Goal: Transaction & Acquisition: Purchase product/service

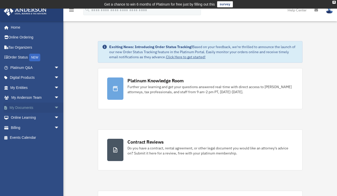
click at [27, 106] on link "My Documents arrow_drop_down" at bounding box center [35, 108] width 63 height 10
click at [54, 107] on span "arrow_drop_down" at bounding box center [59, 108] width 10 height 10
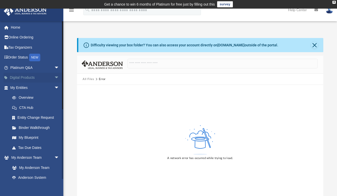
click at [21, 79] on link "Digital Products arrow_drop_down" at bounding box center [35, 78] width 63 height 10
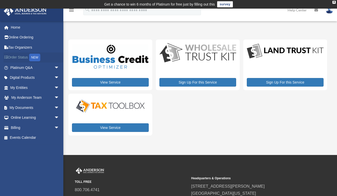
click at [25, 57] on link "Order Status NEW" at bounding box center [35, 58] width 63 height 10
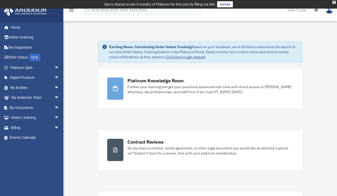
click at [330, 12] on img at bounding box center [330, 9] width 8 height 7
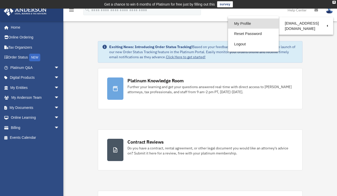
click at [242, 24] on link "My Profile" at bounding box center [253, 24] width 51 height 10
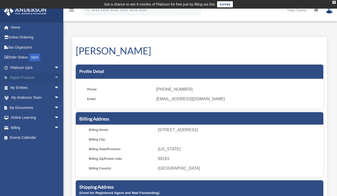
click at [54, 78] on span "arrow_drop_down" at bounding box center [59, 78] width 10 height 10
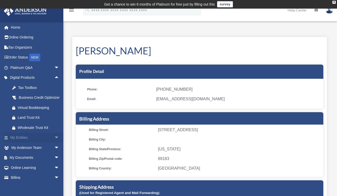
click at [54, 143] on span "arrow_drop_down" at bounding box center [59, 138] width 10 height 10
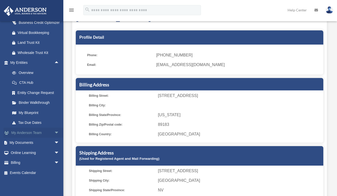
scroll to position [78, 0]
click at [54, 135] on span "arrow_drop_down" at bounding box center [59, 133] width 10 height 10
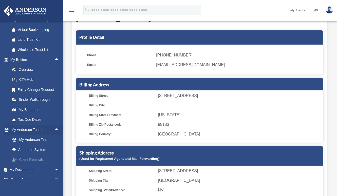
scroll to position [108, 0]
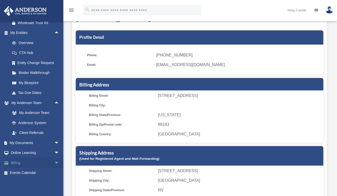
click at [54, 163] on span "arrow_drop_down" at bounding box center [59, 163] width 10 height 10
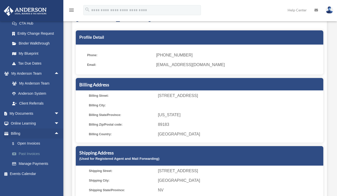
scroll to position [138, 0]
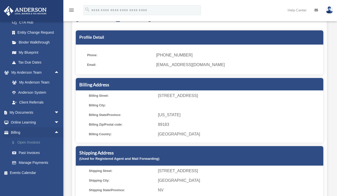
click at [33, 144] on link "$ Open Invoices" at bounding box center [37, 143] width 60 height 10
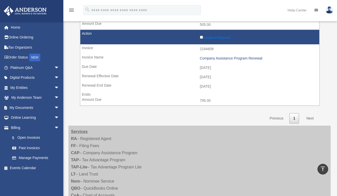
scroll to position [181, 0]
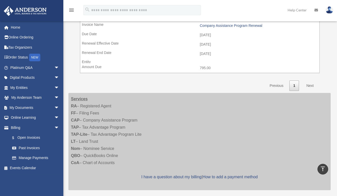
click at [314, 81] on link "Next" at bounding box center [310, 86] width 15 height 10
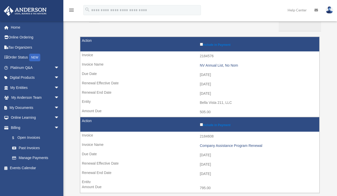
scroll to position [60, 0]
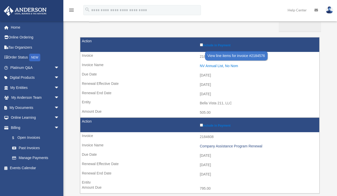
click at [212, 65] on div "NV Annual List, No Nom" at bounding box center [258, 66] width 117 height 4
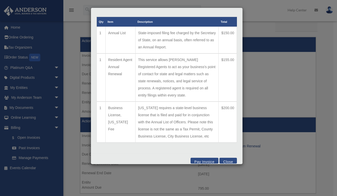
scroll to position [17, 0]
click at [198, 158] on button "Pay Invoice" at bounding box center [205, 161] width 28 height 6
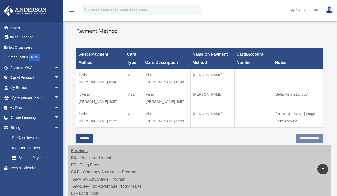
scroll to position [129, 0]
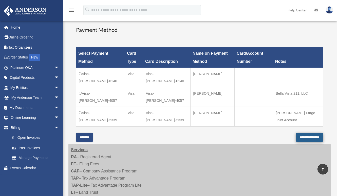
click at [302, 139] on input "**********" at bounding box center [309, 137] width 27 height 9
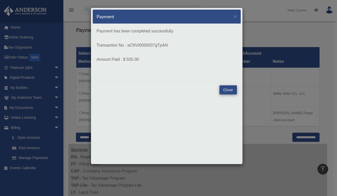
click at [226, 89] on button "Close" at bounding box center [229, 89] width 18 height 9
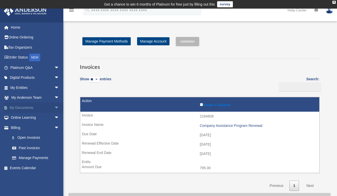
click at [54, 107] on span "arrow_drop_down" at bounding box center [59, 108] width 10 height 10
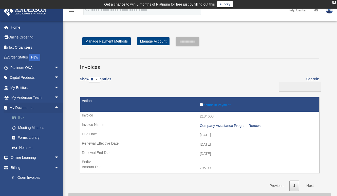
click at [24, 118] on link "Box" at bounding box center [37, 118] width 60 height 10
